Goal: Task Accomplishment & Management: Use online tool/utility

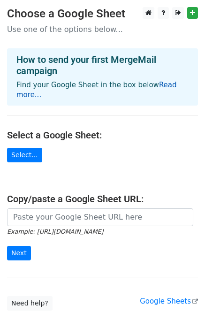
click at [154, 85] on link "Read more..." at bounding box center [96, 90] width 160 height 18
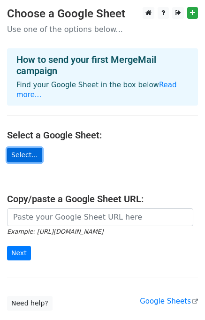
click at [24, 148] on link "Select..." at bounding box center [24, 155] width 35 height 15
click at [29, 148] on link "Select..." at bounding box center [24, 155] width 35 height 15
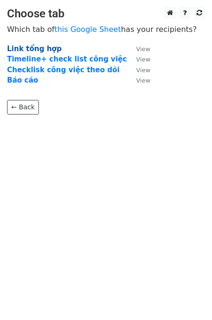
click at [44, 49] on strong "Link tổng hợp" at bounding box center [34, 49] width 54 height 8
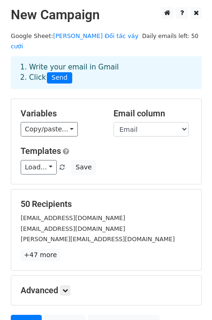
scroll to position [47, 0]
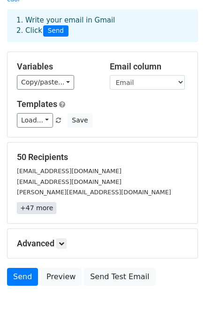
click at [44, 202] on link "+47 more" at bounding box center [36, 208] width 39 height 12
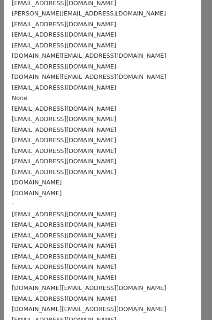
scroll to position [0, 0]
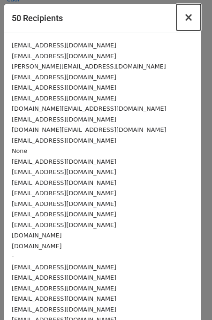
click at [184, 23] on span "×" at bounding box center [188, 17] width 9 height 13
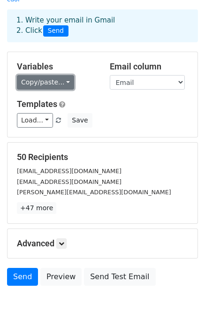
click at [60, 75] on link "Copy/paste..." at bounding box center [45, 82] width 57 height 15
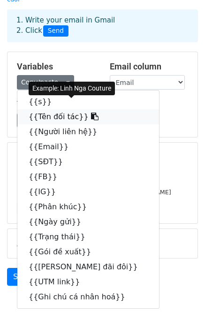
click at [63, 109] on link "{{Tên đối tác}}" at bounding box center [88, 116] width 142 height 15
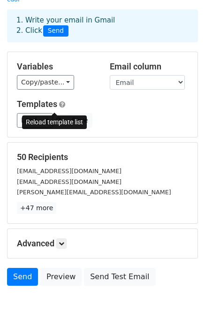
click at [56, 118] on span at bounding box center [58, 121] width 5 height 6
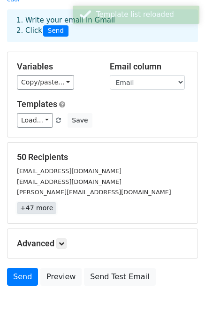
click at [36, 202] on link "+47 more" at bounding box center [36, 208] width 39 height 12
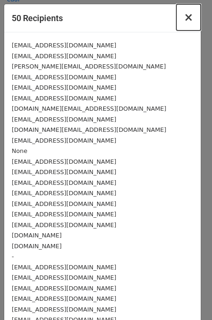
click at [184, 18] on span "×" at bounding box center [188, 17] width 9 height 13
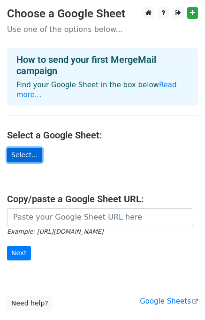
click at [22, 148] on link "Select..." at bounding box center [24, 155] width 35 height 15
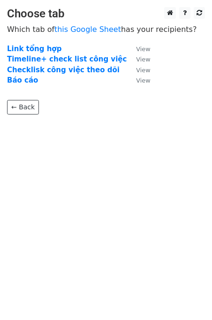
click at [55, 47] on td "Link tổng hợp" at bounding box center [66, 49] width 119 height 11
click at [39, 45] on strong "Link tổng hợp" at bounding box center [34, 49] width 54 height 8
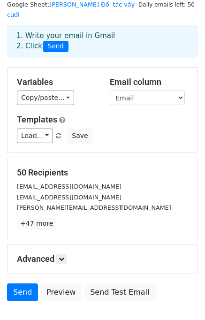
scroll to position [81, 0]
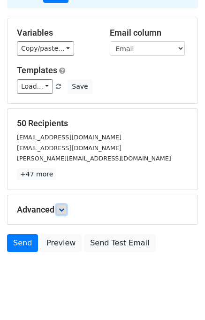
click at [60, 204] on link at bounding box center [61, 209] width 10 height 10
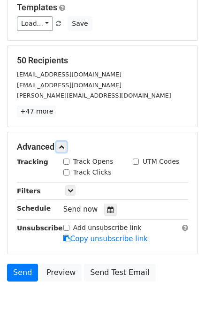
scroll to position [171, 0]
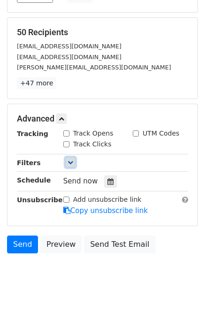
click at [70, 159] on icon at bounding box center [70, 162] width 6 height 6
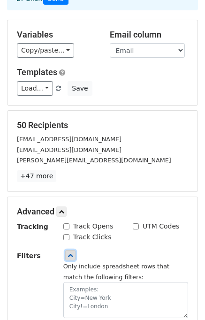
scroll to position [78, 0]
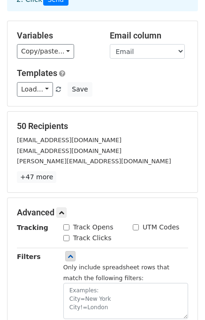
click at [134, 224] on input "UTM Codes" at bounding box center [136, 227] width 6 height 6
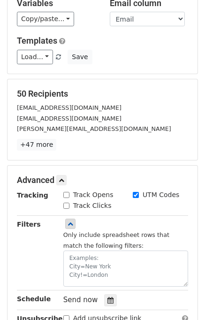
scroll to position [125, 0]
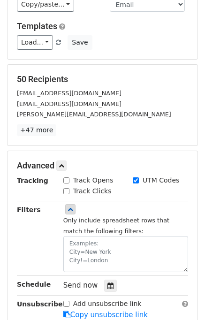
click at [133, 177] on input "UTM Codes" at bounding box center [136, 180] width 6 height 6
checkbox input "false"
click at [69, 175] on div "Track Opens" at bounding box center [88, 180] width 50 height 10
click at [63, 177] on input "Track Opens" at bounding box center [66, 180] width 6 height 6
checkbox input "true"
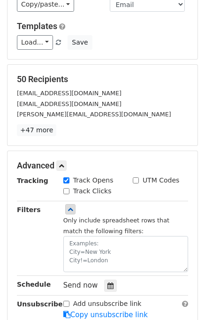
click at [66, 188] on input "Track Clicks" at bounding box center [66, 191] width 6 height 6
checkbox input "true"
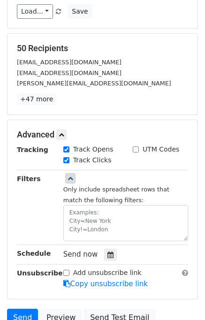
scroll to position [171, 0]
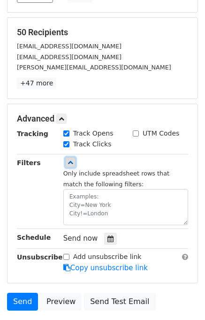
click at [69, 157] on link at bounding box center [70, 162] width 10 height 10
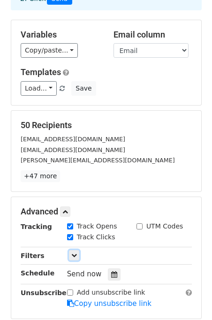
scroll to position [78, 0]
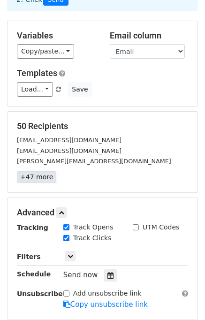
click at [32, 171] on link "+47 more" at bounding box center [36, 177] width 39 height 12
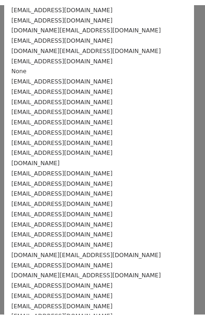
scroll to position [0, 0]
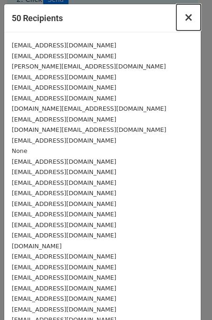
click at [184, 18] on span "×" at bounding box center [188, 17] width 9 height 13
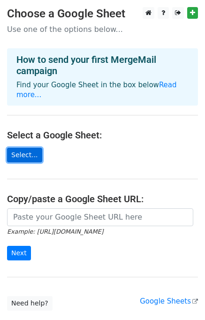
click at [28, 148] on link "Select..." at bounding box center [24, 155] width 35 height 15
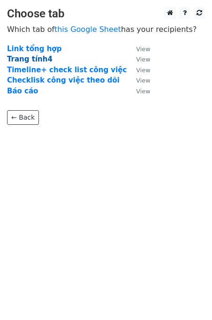
click at [31, 57] on strong "Trang tính4" at bounding box center [29, 59] width 45 height 8
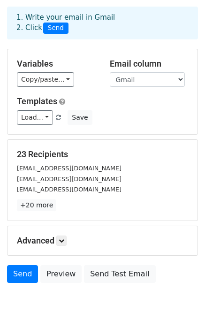
scroll to position [34, 0]
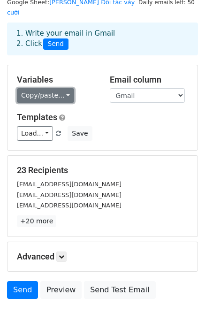
click at [60, 88] on link "Copy/paste..." at bounding box center [45, 95] width 57 height 15
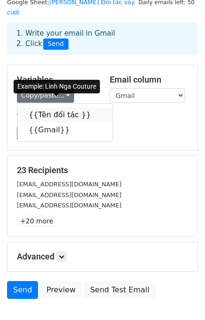
click at [58, 107] on link "{{Tên đối tác }}" at bounding box center [64, 114] width 95 height 15
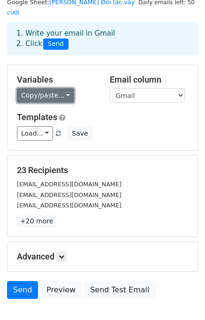
click at [37, 88] on link "Copy/paste..." at bounding box center [45, 95] width 57 height 15
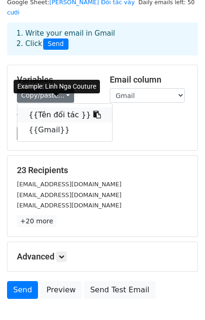
click at [41, 108] on link "{{Tên đối tác }}" at bounding box center [64, 114] width 95 height 15
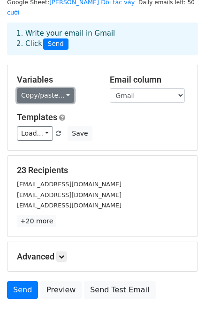
click at [58, 89] on link "Copy/paste..." at bounding box center [45, 95] width 57 height 15
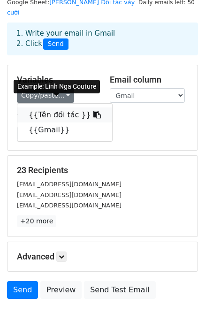
click at [51, 107] on link "{{Tên đối tác }}" at bounding box center [64, 114] width 95 height 15
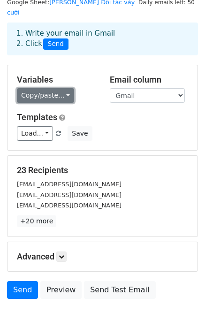
click at [60, 88] on link "Copy/paste..." at bounding box center [45, 95] width 57 height 15
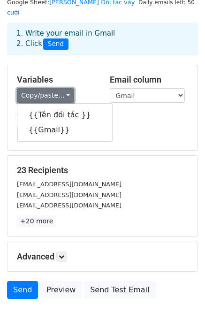
click at [60, 88] on link "Copy/paste..." at bounding box center [45, 95] width 57 height 15
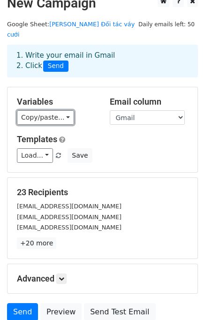
scroll to position [0, 0]
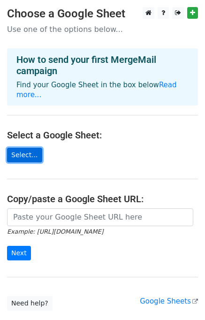
click at [26, 148] on link "Select..." at bounding box center [24, 155] width 35 height 15
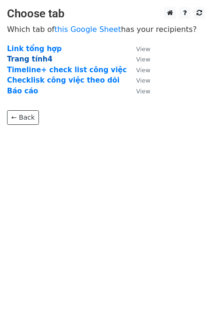
click at [41, 58] on strong "Trang tính4" at bounding box center [29, 59] width 45 height 8
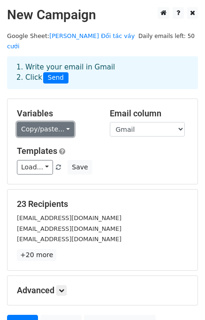
click at [45, 122] on link "Copy/paste..." at bounding box center [45, 129] width 57 height 15
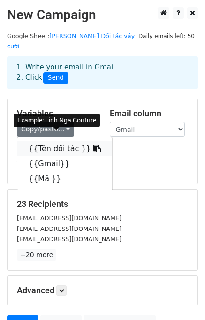
click at [43, 141] on link "{{Tên đối tác }}" at bounding box center [64, 148] width 95 height 15
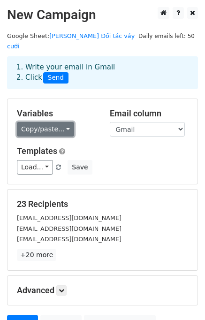
click at [37, 122] on link "Copy/paste..." at bounding box center [45, 129] width 57 height 15
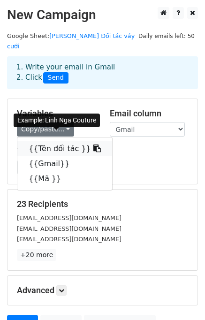
click at [40, 141] on link "{{Tên đối tác }}" at bounding box center [64, 148] width 95 height 15
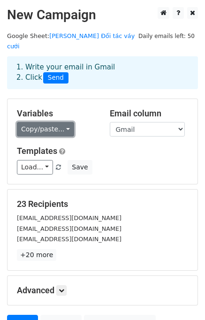
click at [59, 122] on link "Copy/paste..." at bounding box center [45, 129] width 57 height 15
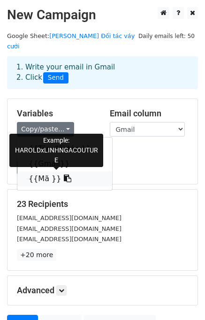
click at [43, 171] on link "{{Mã }}" at bounding box center [64, 178] width 95 height 15
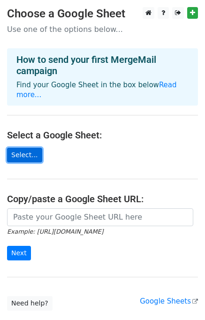
click at [18, 148] on link "Select..." at bounding box center [24, 155] width 35 height 15
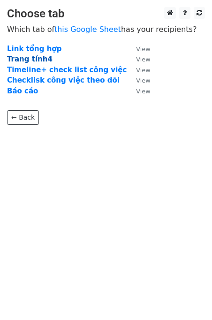
click at [38, 62] on strong "Trang tính4" at bounding box center [29, 59] width 45 height 8
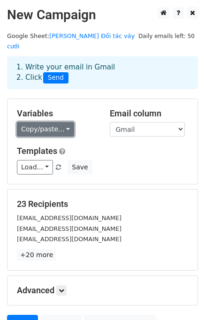
click at [58, 122] on link "Copy/paste..." at bounding box center [45, 129] width 57 height 15
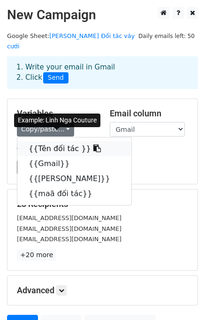
click at [45, 141] on link "{{Tên đối tác }}" at bounding box center [74, 148] width 114 height 15
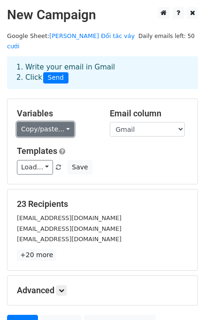
click at [49, 122] on link "Copy/paste..." at bounding box center [45, 129] width 57 height 15
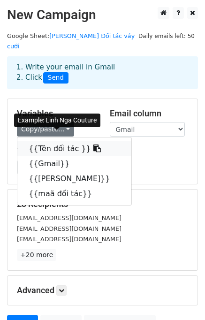
click at [41, 141] on link "{{Tên đối tác }}" at bounding box center [74, 148] width 114 height 15
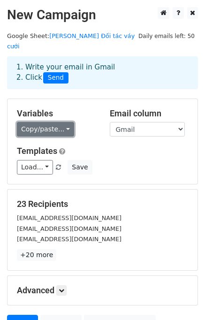
click at [50, 122] on link "Copy/paste..." at bounding box center [45, 129] width 57 height 15
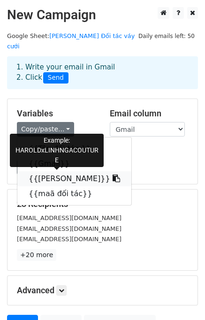
click at [55, 171] on link "{{Mã harold}}" at bounding box center [74, 178] width 114 height 15
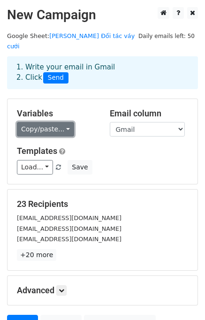
click at [39, 122] on link "Copy/paste..." at bounding box center [45, 129] width 57 height 15
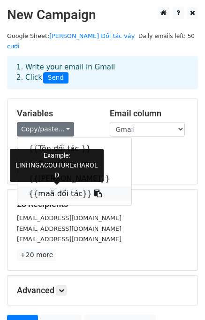
click at [43, 186] on link "{{maã đối tác}}" at bounding box center [74, 193] width 114 height 15
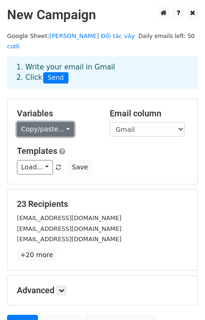
click at [54, 122] on link "Copy/paste..." at bounding box center [45, 129] width 57 height 15
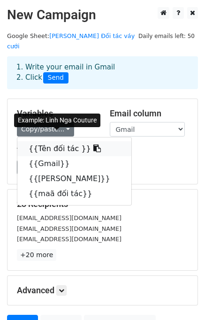
click at [43, 141] on link "{{Tên đối tác }}" at bounding box center [74, 148] width 114 height 15
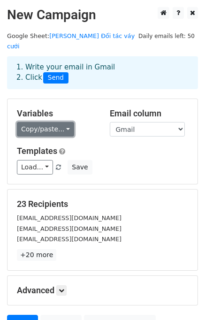
click at [58, 122] on link "Copy/paste..." at bounding box center [45, 129] width 57 height 15
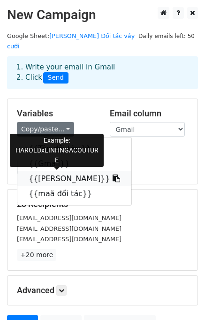
click at [52, 171] on link "{{Mã harold}}" at bounding box center [74, 178] width 114 height 15
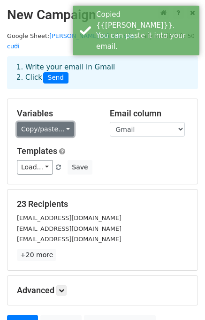
click at [48, 124] on link "Copy/paste..." at bounding box center [45, 129] width 57 height 15
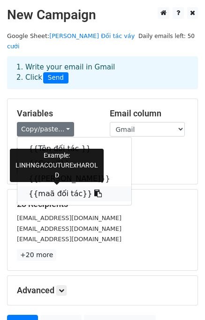
click at [49, 186] on link "{{maã đối tác}}" at bounding box center [74, 193] width 114 height 15
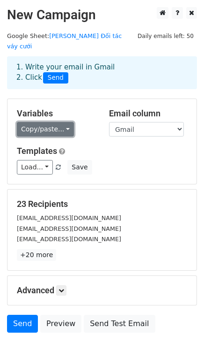
click at [33, 122] on link "Copy/paste..." at bounding box center [45, 129] width 57 height 15
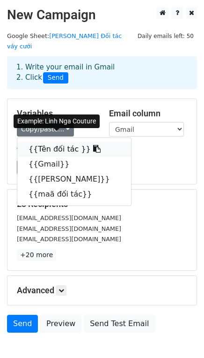
click at [41, 142] on link "{{Tên đối tác }}" at bounding box center [74, 149] width 114 height 15
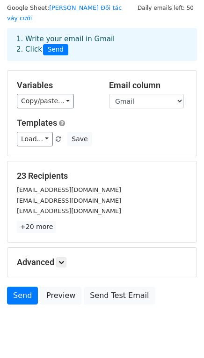
scroll to position [43, 0]
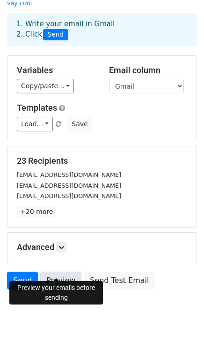
click at [60, 271] on link "Preview" at bounding box center [60, 280] width 41 height 18
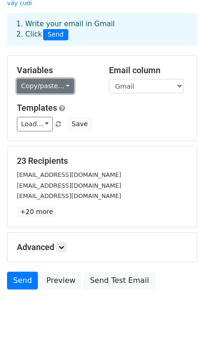
click at [51, 79] on link "Copy/paste..." at bounding box center [45, 86] width 57 height 15
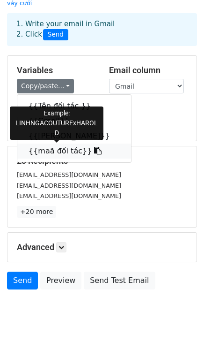
click at [46, 143] on link "{{maã đối tác}}" at bounding box center [74, 150] width 114 height 15
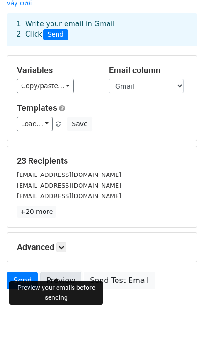
click at [61, 271] on link "Preview" at bounding box center [60, 280] width 41 height 18
click at [56, 271] on link "Preview" at bounding box center [60, 280] width 41 height 18
click at [67, 271] on link "Preview" at bounding box center [60, 280] width 41 height 18
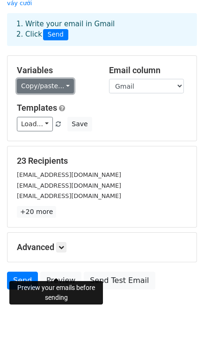
click at [52, 79] on link "Copy/paste..." at bounding box center [45, 86] width 57 height 15
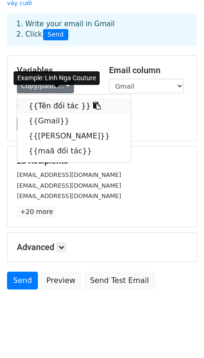
click at [53, 99] on link "{{Tên đối tác }}" at bounding box center [74, 105] width 114 height 15
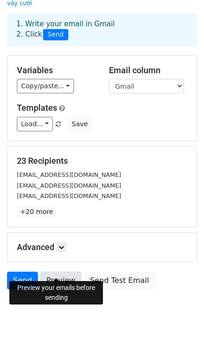
click at [56, 271] on link "Preview" at bounding box center [60, 280] width 41 height 18
click at [62, 271] on link "Preview" at bounding box center [60, 280] width 41 height 18
click at [66, 276] on link "Preview" at bounding box center [60, 280] width 41 height 18
click at [42, 271] on link "Preview" at bounding box center [60, 280] width 41 height 18
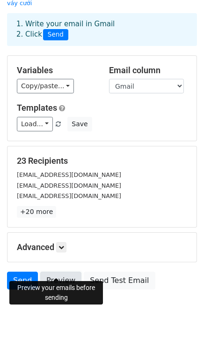
click at [52, 271] on link "Preview" at bounding box center [60, 280] width 41 height 18
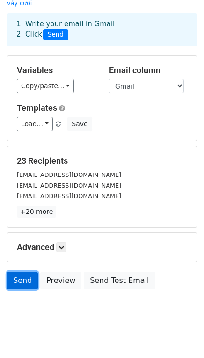
click at [17, 271] on link "Send" at bounding box center [22, 280] width 31 height 18
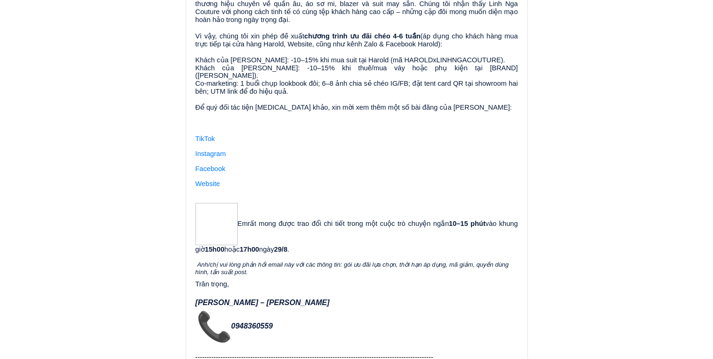
scroll to position [47, 0]
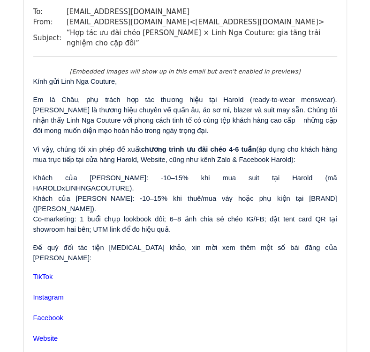
scroll to position [94, 0]
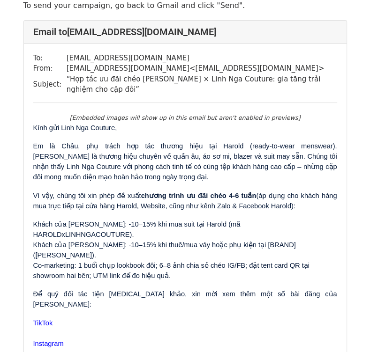
scroll to position [94, 0]
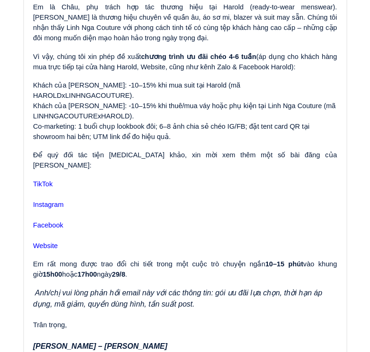
scroll to position [187, 0]
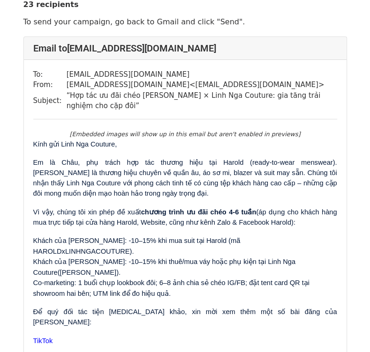
scroll to position [47, 0]
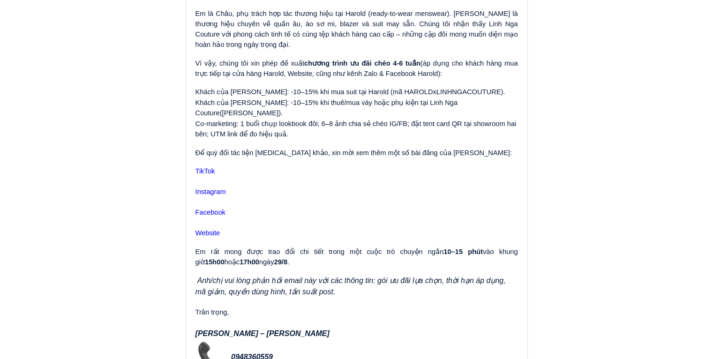
scroll to position [187, 0]
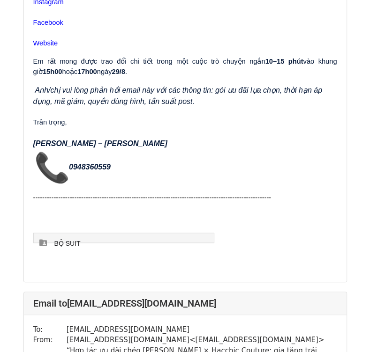
scroll to position [375, 0]
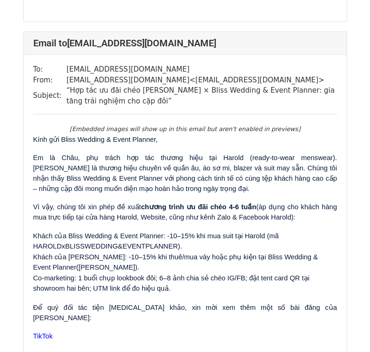
scroll to position [2483, 0]
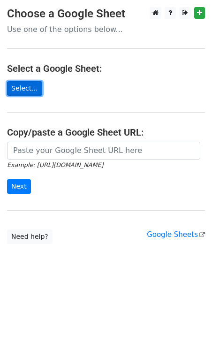
click at [25, 91] on link "Select..." at bounding box center [24, 88] width 35 height 15
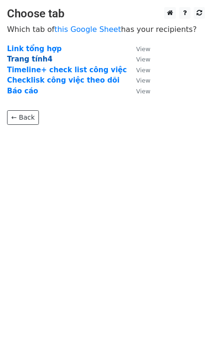
click at [32, 60] on strong "Trang tính4" at bounding box center [29, 59] width 45 height 8
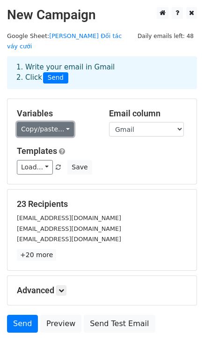
click at [37, 122] on link "Copy/paste..." at bounding box center [45, 129] width 57 height 15
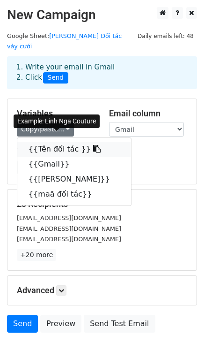
click at [44, 142] on link "{{Tên đối tác }}" at bounding box center [74, 149] width 114 height 15
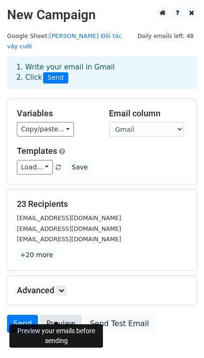
click at [66, 314] on link "Preview" at bounding box center [60, 323] width 41 height 18
click at [54, 314] on link "Preview" at bounding box center [60, 323] width 41 height 18
click at [56, 314] on link "Preview" at bounding box center [60, 323] width 41 height 18
click at [62, 314] on link "Preview" at bounding box center [60, 323] width 41 height 18
click at [45, 249] on link "+20 more" at bounding box center [36, 255] width 39 height 12
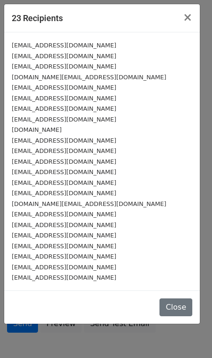
drag, startPoint x: 127, startPoint y: 278, endPoint x: 11, endPoint y: 33, distance: 271.2
click at [11, 33] on div "linhngabridal@gmail.com hacchiccouture@gmail.com mariebridal@gmail.com bellabri…" at bounding box center [101, 161] width 195 height 258
click at [188, 20] on span "×" at bounding box center [187, 17] width 9 height 13
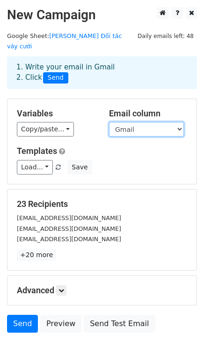
click at [135, 122] on select "Tên đối tác Gmail Mã harold maã đối tác" at bounding box center [146, 129] width 75 height 15
click at [109, 122] on select "Tên đối tác Gmail Mã harold maã đối tác" at bounding box center [146, 129] width 75 height 15
click at [64, 285] on link at bounding box center [61, 290] width 10 height 10
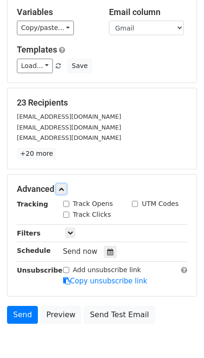
scroll to position [104, 0]
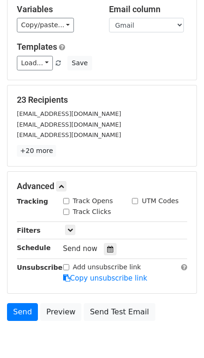
click at [73, 196] on label "Track Opens" at bounding box center [93, 201] width 40 height 10
click at [69, 198] on input "Track Opens" at bounding box center [66, 201] width 6 height 6
checkbox input "true"
click at [73, 207] on label "Track Clicks" at bounding box center [92, 212] width 38 height 10
click at [69, 209] on input "Track Clicks" at bounding box center [66, 212] width 6 height 6
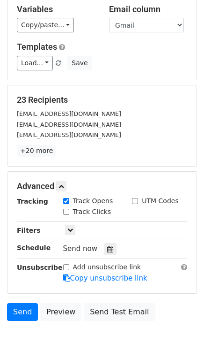
checkbox input "true"
click at [71, 227] on icon at bounding box center [70, 230] width 6 height 6
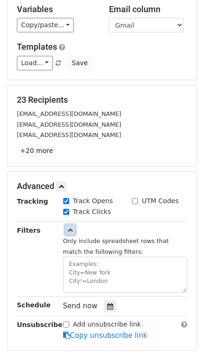
click at [71, 227] on icon at bounding box center [70, 230] width 6 height 6
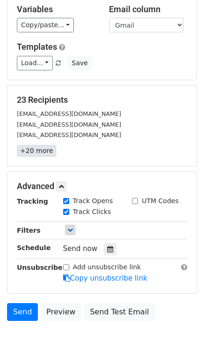
click at [37, 145] on link "+20 more" at bounding box center [36, 151] width 39 height 12
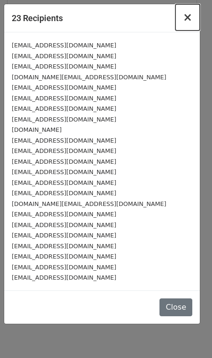
click at [187, 16] on span "×" at bounding box center [187, 17] width 9 height 13
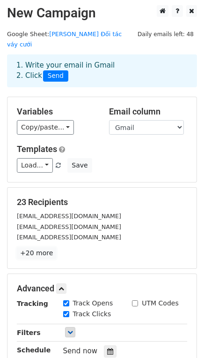
scroll to position [0, 0]
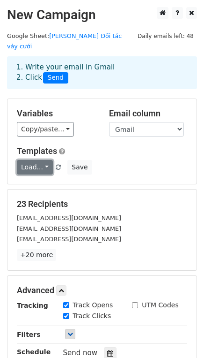
click at [42, 160] on link "Load..." at bounding box center [35, 167] width 36 height 15
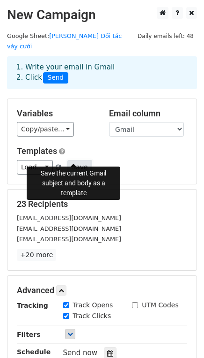
click at [76, 160] on button "Save" at bounding box center [79, 167] width 24 height 15
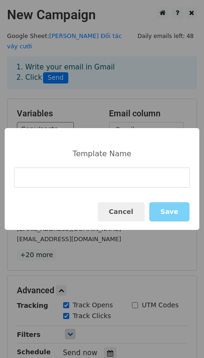
click at [93, 177] on input at bounding box center [102, 177] width 176 height 20
type input "NHÓM KHÁCH CAO CẤP"
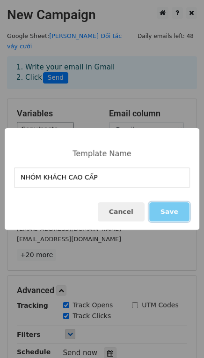
click at [178, 210] on button "Save" at bounding box center [169, 211] width 40 height 19
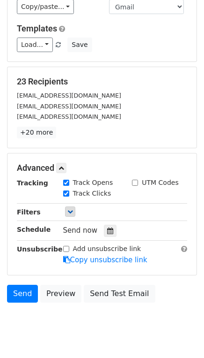
scroll to position [135, 0]
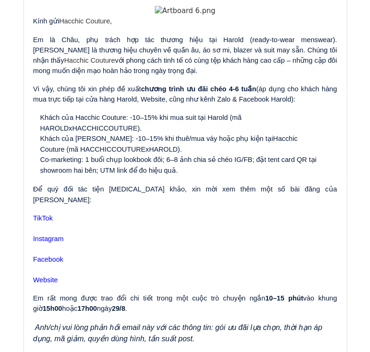
scroll to position [750, 0]
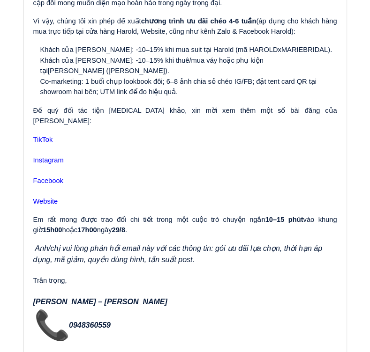
scroll to position [1406, 0]
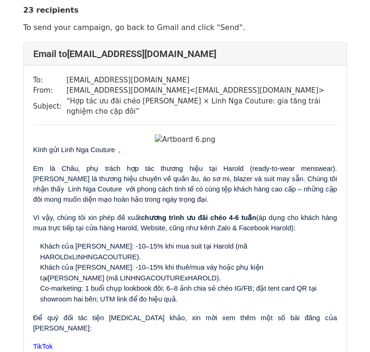
scroll to position [47, 0]
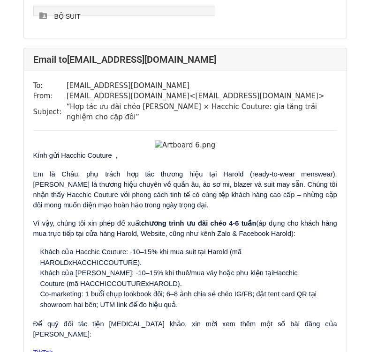
scroll to position [609, 0]
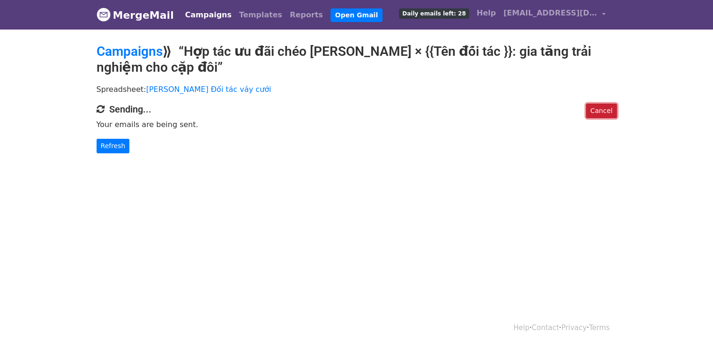
click at [604, 112] on link "Cancel" at bounding box center [601, 111] width 30 height 15
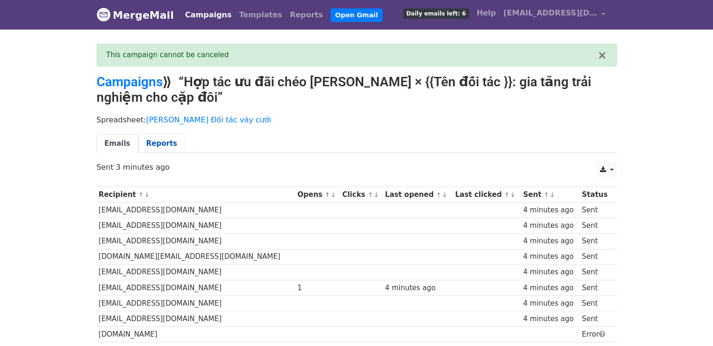
click at [155, 142] on link "Reports" at bounding box center [161, 143] width 47 height 19
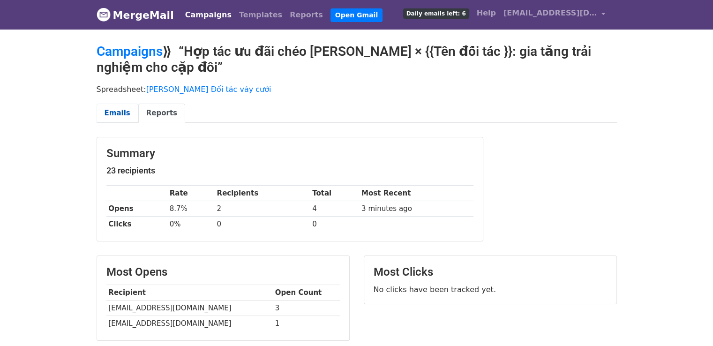
click at [126, 113] on link "Emails" at bounding box center [118, 113] width 42 height 19
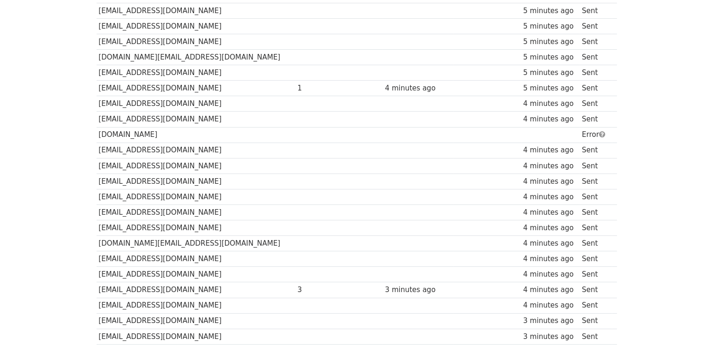
scroll to position [216, 0]
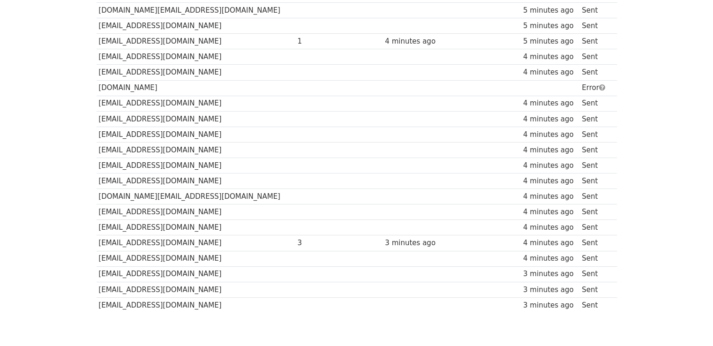
drag, startPoint x: 210, startPoint y: 102, endPoint x: 200, endPoint y: 321, distance: 219.1
click at [200, 321] on body "MergeMail Campaigns Templates Reports Open Gmail Daily emails left: 6 Help haro…" at bounding box center [356, 71] width 713 height 574
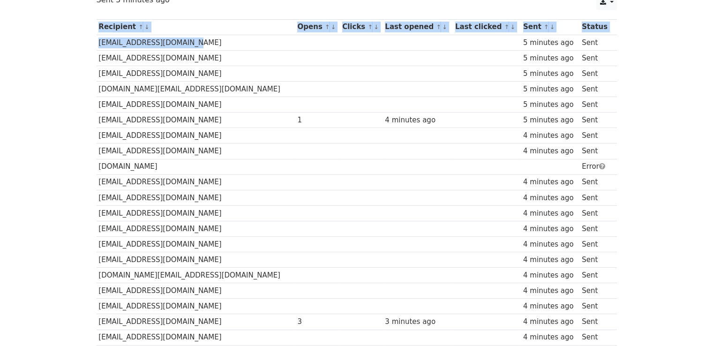
scroll to position [0, 0]
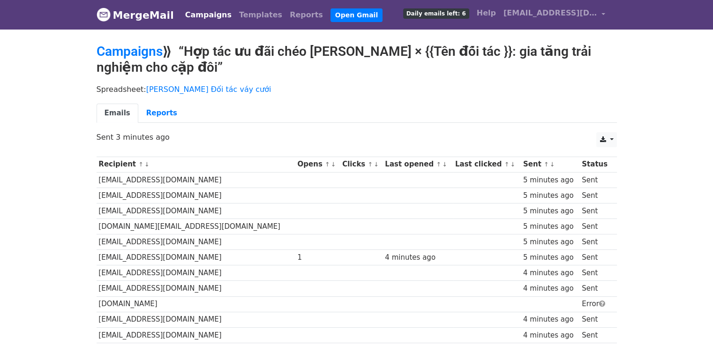
click at [345, 102] on div "Spreadsheet: Harold x Đối tác váy cưới Emails Reports" at bounding box center [356, 106] width 534 height 52
click at [160, 114] on link "Reports" at bounding box center [161, 113] width 47 height 19
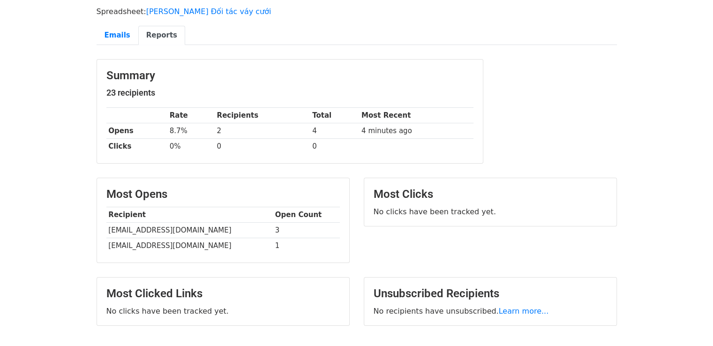
scroll to position [0, 0]
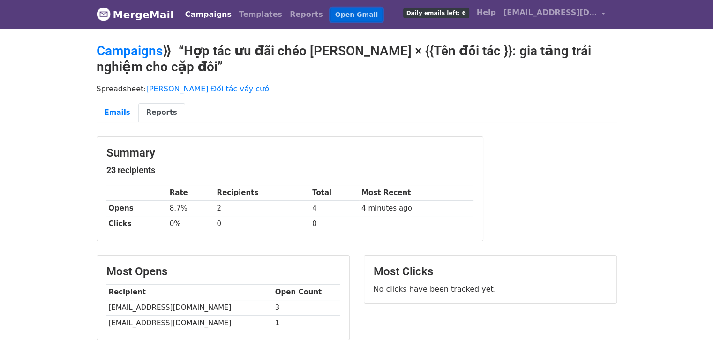
click at [332, 18] on link "Open Gmail" at bounding box center [356, 15] width 52 height 14
click at [101, 111] on link "Emails" at bounding box center [118, 112] width 42 height 19
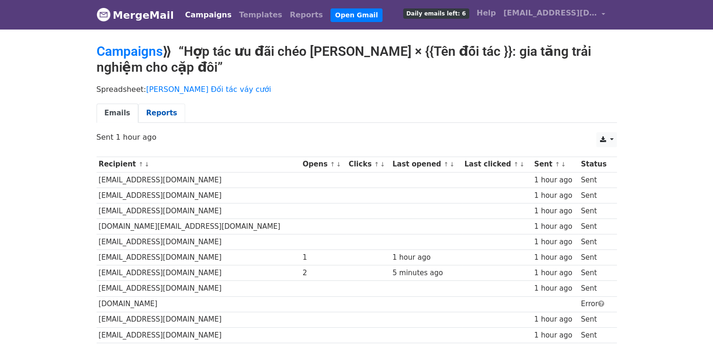
click at [152, 111] on link "Reports" at bounding box center [161, 113] width 47 height 19
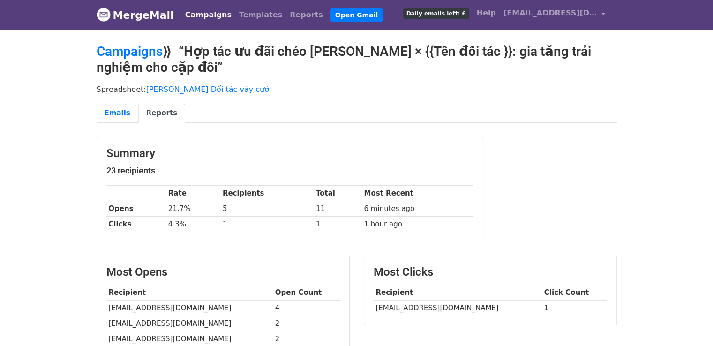
click at [463, 16] on span "Daily emails left: 6" at bounding box center [436, 13] width 66 height 10
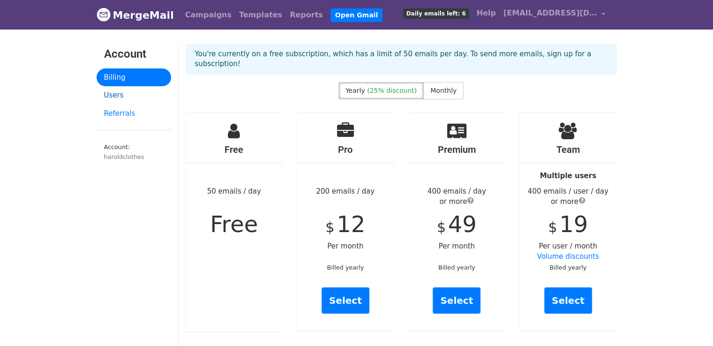
click at [137, 98] on link "Users" at bounding box center [134, 95] width 75 height 18
